Goal: Transaction & Acquisition: Purchase product/service

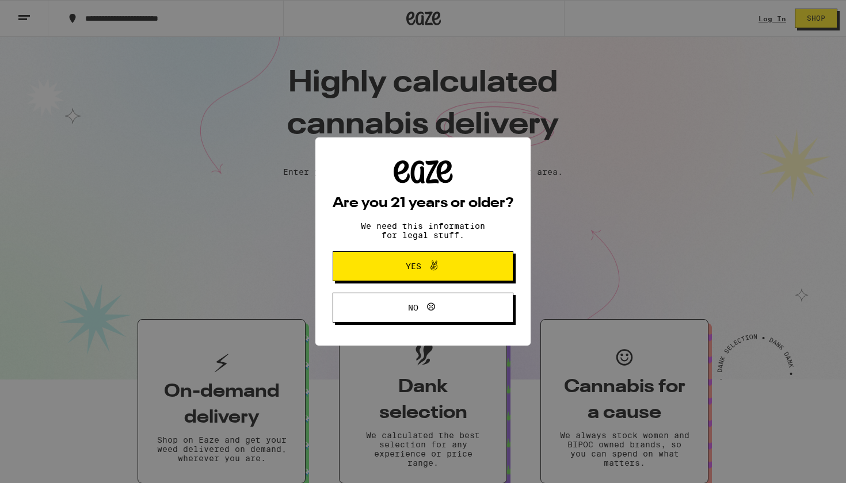
click at [415, 269] on span "Yes" at bounding box center [414, 266] width 16 height 8
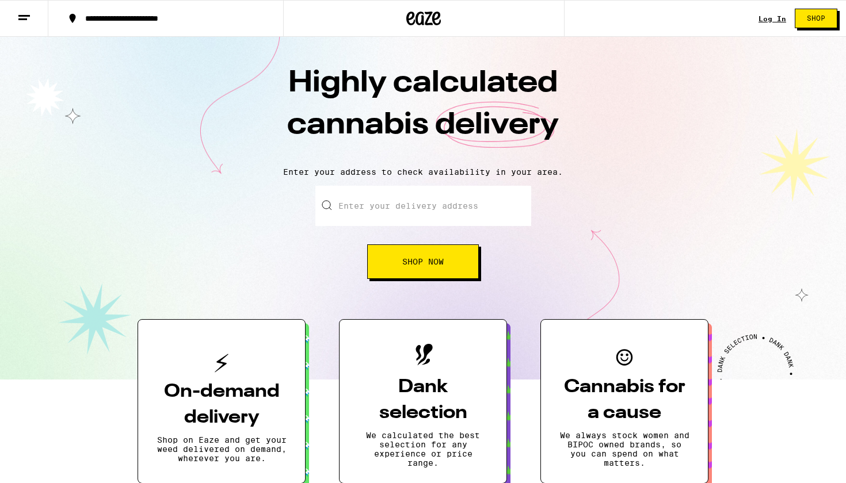
click at [415, 266] on span "Shop Now" at bounding box center [422, 262] width 41 height 8
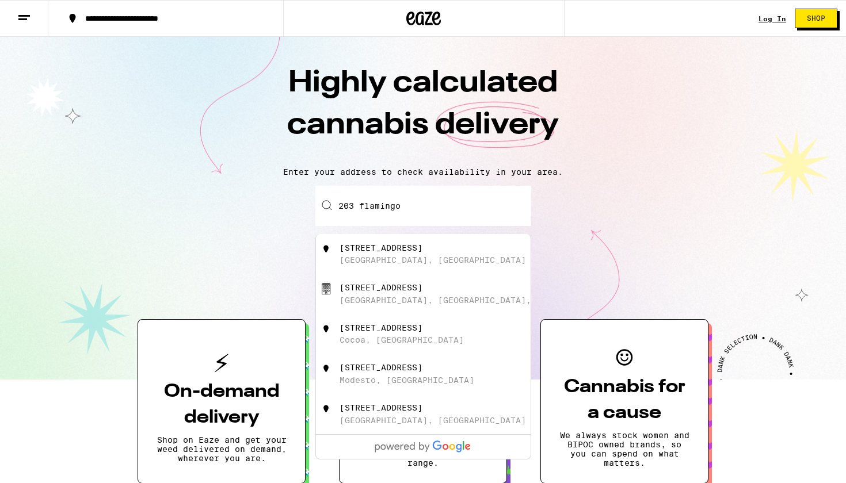
click at [441, 252] on div "[STREET_ADDRESS]" at bounding box center [441, 254] width 205 height 22
type input "[STREET_ADDRESS]"
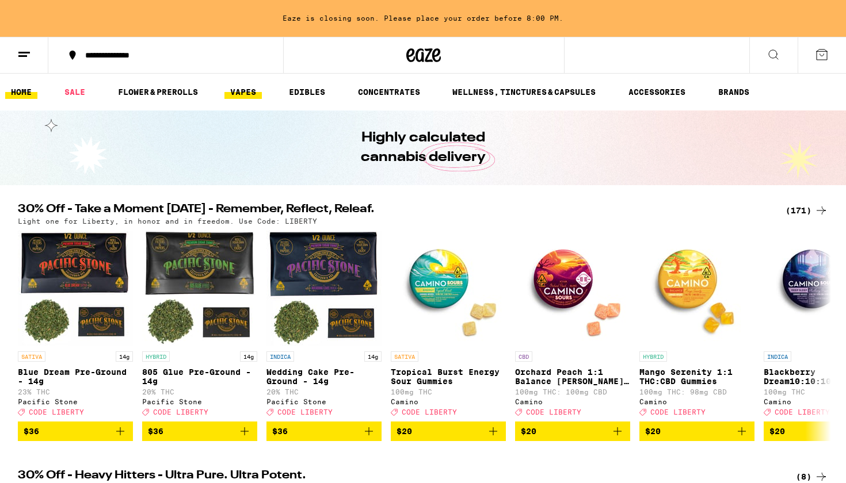
click at [242, 87] on link "VAPES" at bounding box center [242, 92] width 37 height 14
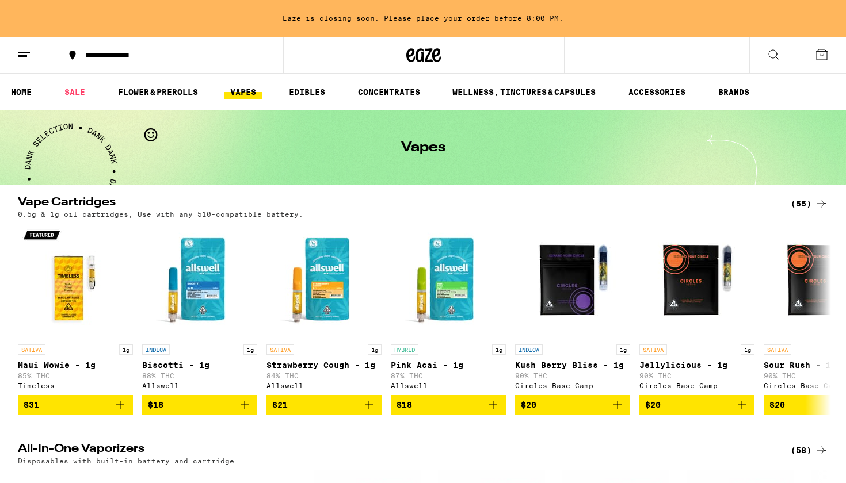
click at [765, 55] on button at bounding box center [773, 55] width 48 height 36
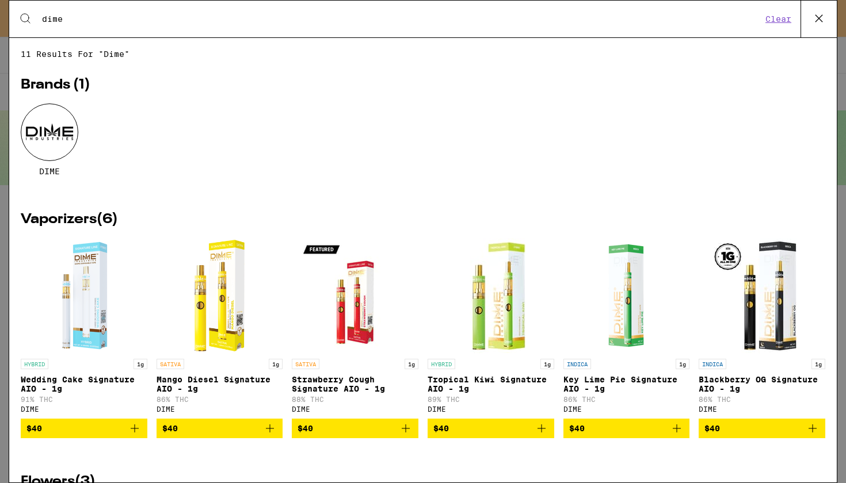
type input "dime"
click at [225, 328] on img "Open page for Mango Diesel Signature AIO - 1g from DIME" at bounding box center [219, 295] width 65 height 115
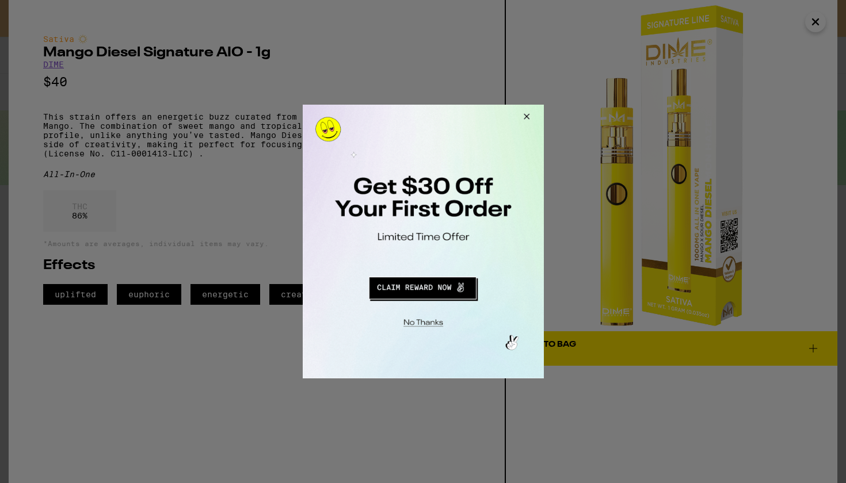
click at [525, 118] on button "Close Modal" at bounding box center [524, 119] width 31 height 28
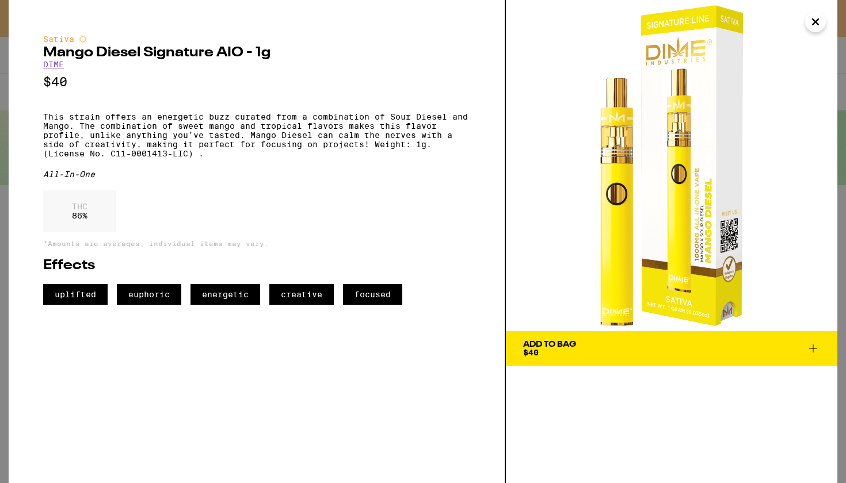
click at [815, 17] on icon "Close" at bounding box center [815, 21] width 14 height 17
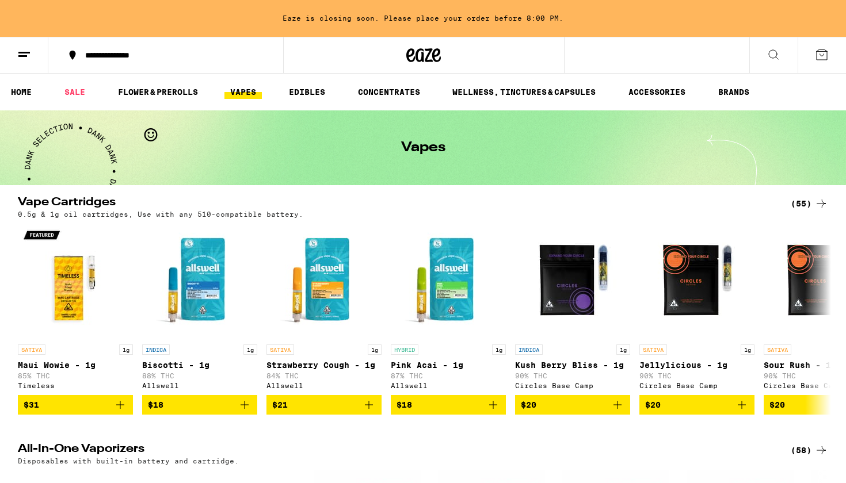
click at [769, 51] on icon at bounding box center [773, 55] width 14 height 14
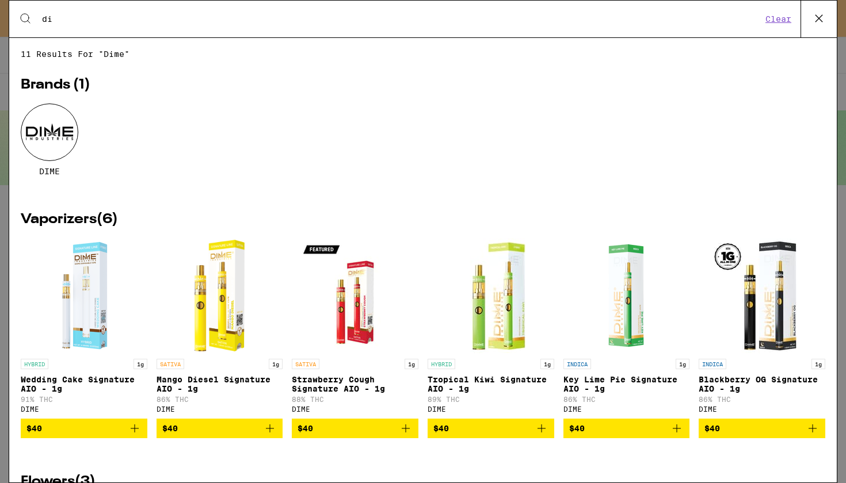
type input "d"
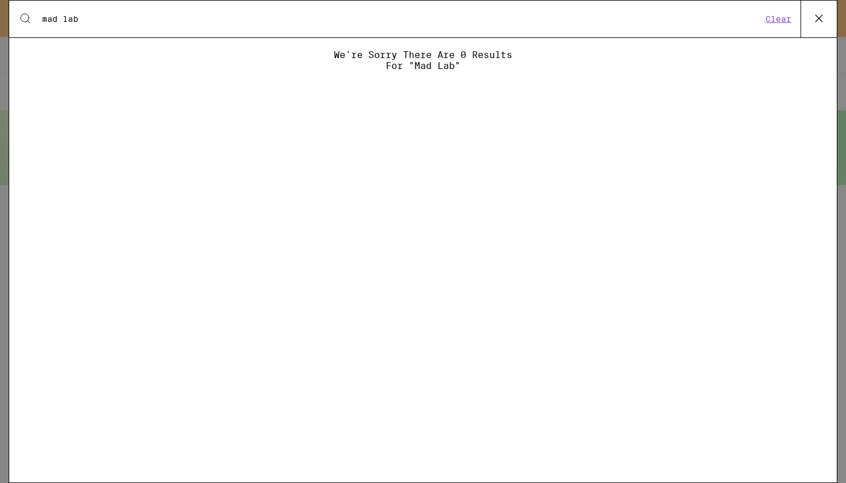
type input "mad labs"
